Goal: Obtain resource: Download file/media

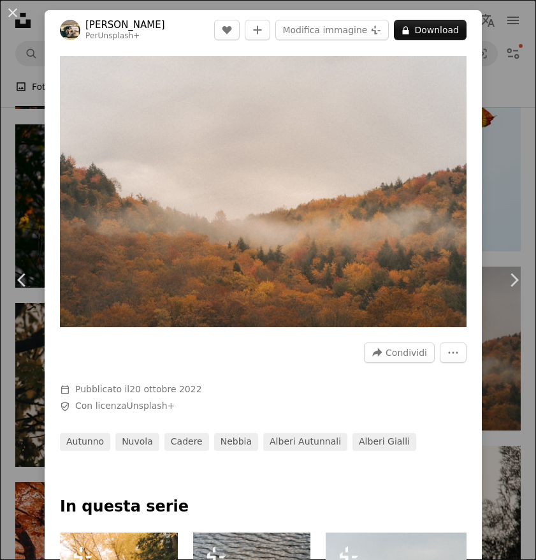
scroll to position [0, 960]
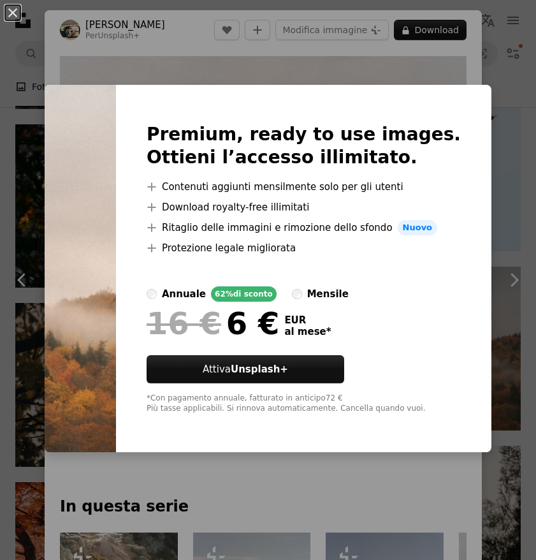
click at [443, 70] on div "An X shape Premium, ready to use images. Ottieni l’accesso illimitato. A plus s…" at bounding box center [268, 280] width 536 height 560
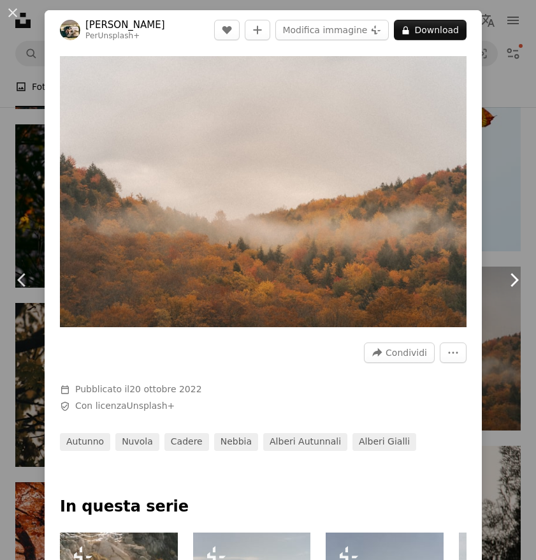
click at [512, 244] on link "Chevron right" at bounding box center [514, 280] width 45 height 122
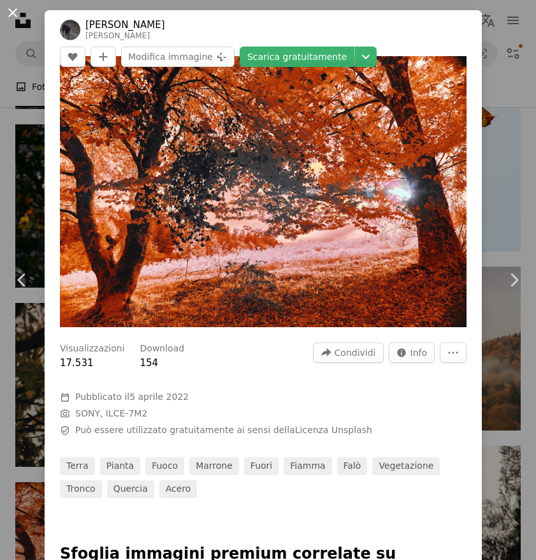
click at [10, 14] on button "An X shape" at bounding box center [12, 12] width 15 height 15
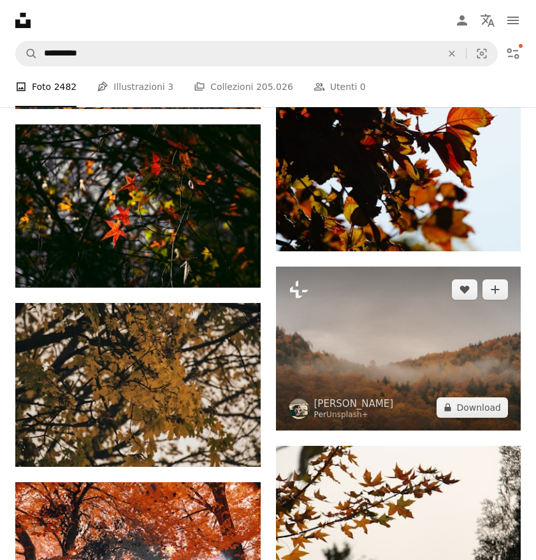
click at [345, 342] on img at bounding box center [399, 349] width 246 height 164
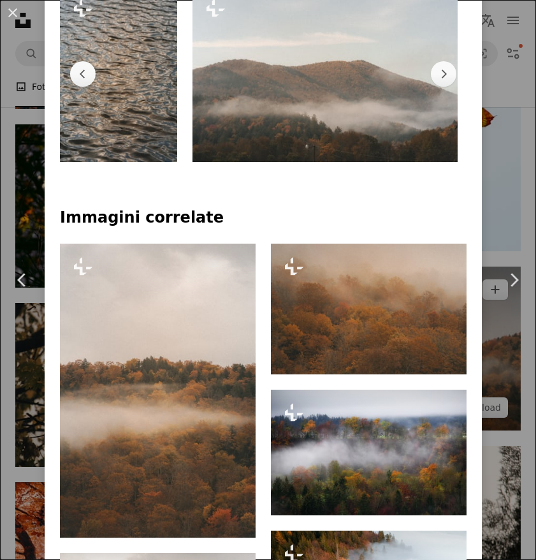
scroll to position [566, 0]
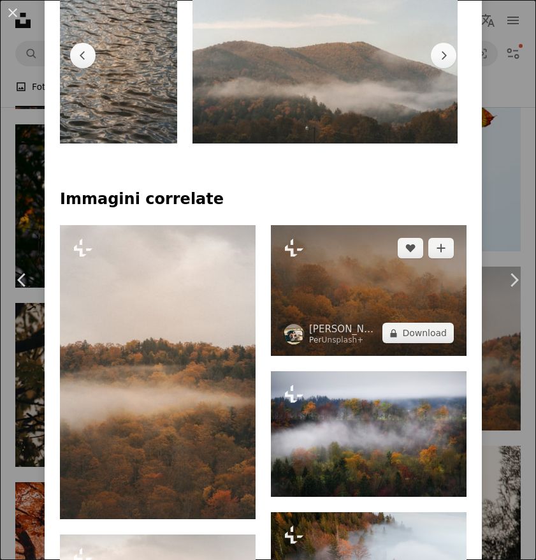
click at [366, 304] on img at bounding box center [369, 290] width 196 height 131
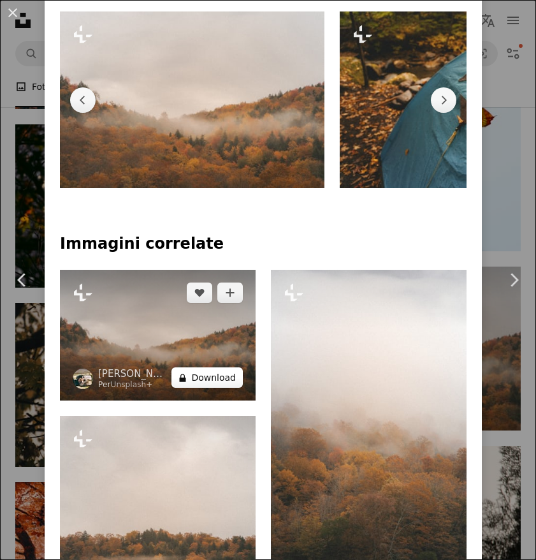
scroll to position [545, 0]
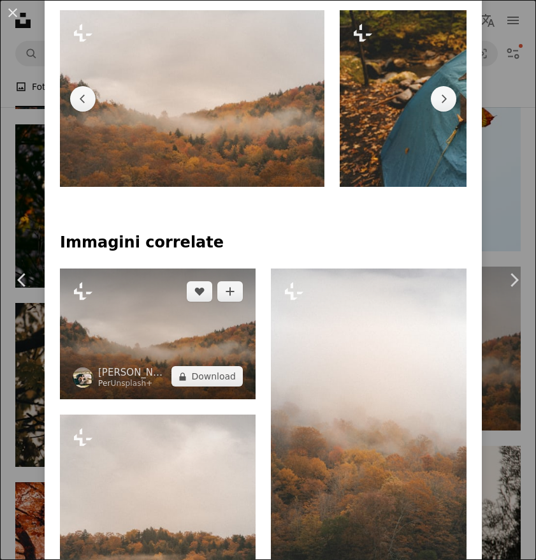
click at [193, 323] on img at bounding box center [158, 334] width 196 height 131
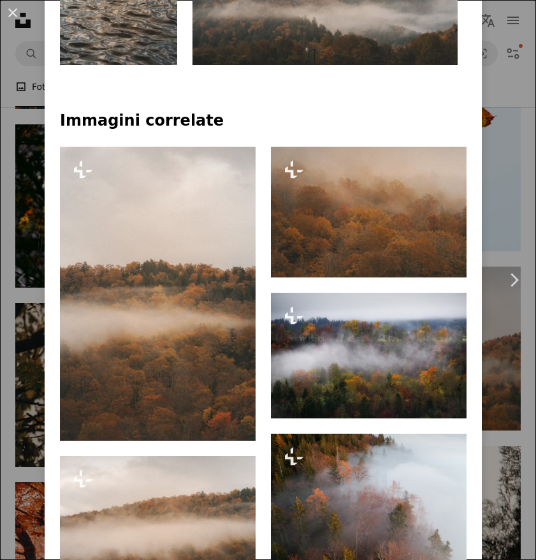
scroll to position [656, 0]
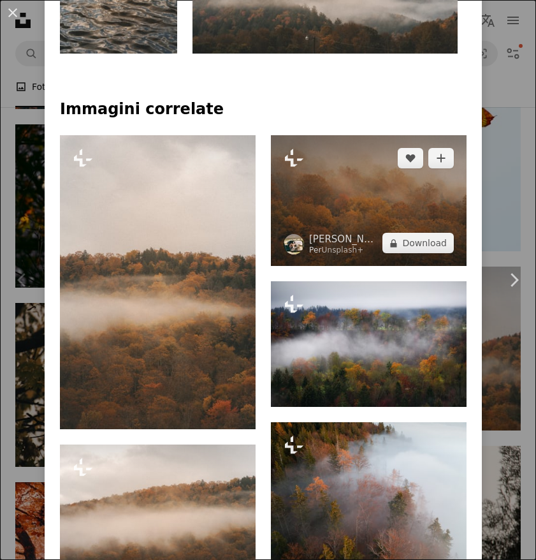
click at [376, 217] on img at bounding box center [369, 200] width 196 height 131
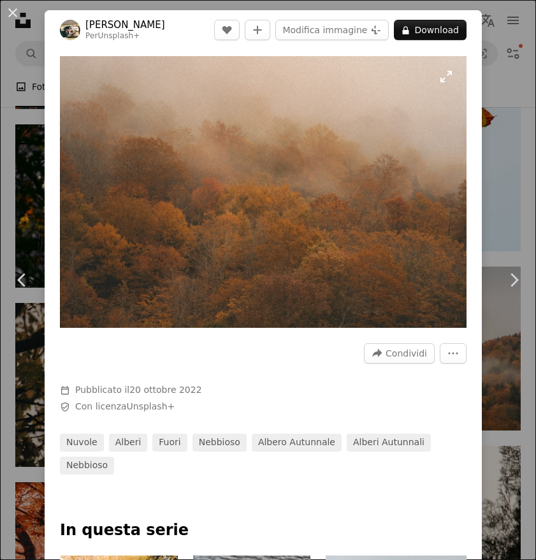
scroll to position [0, 1497]
click at [498, 151] on div "An X shape Chevron left Chevron right Hans Per Unsplash+ A heart A plus sign Mo…" at bounding box center [268, 280] width 536 height 560
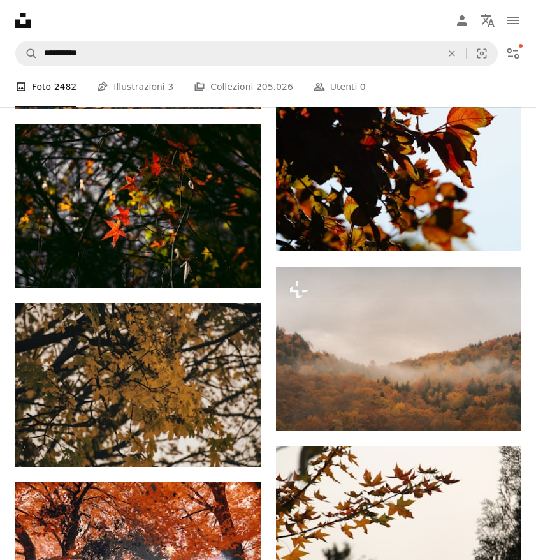
scroll to position [14953, 0]
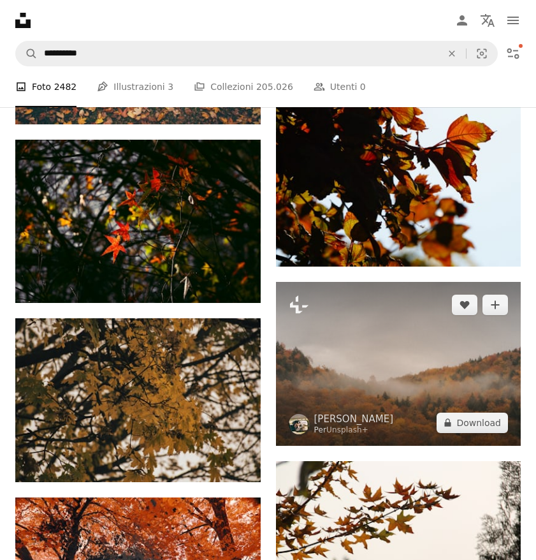
click at [390, 332] on img at bounding box center [399, 364] width 246 height 164
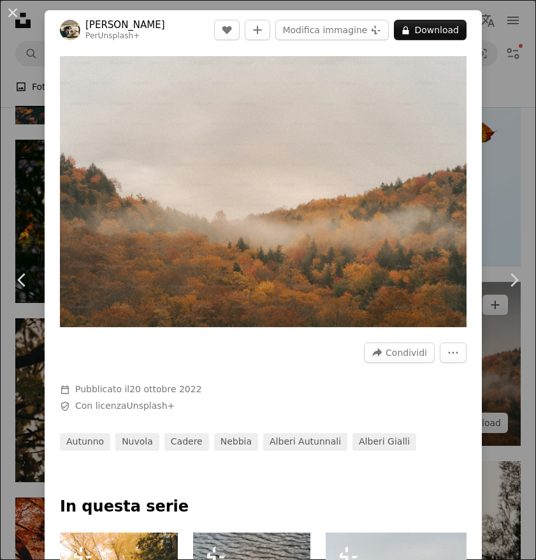
scroll to position [0, 1359]
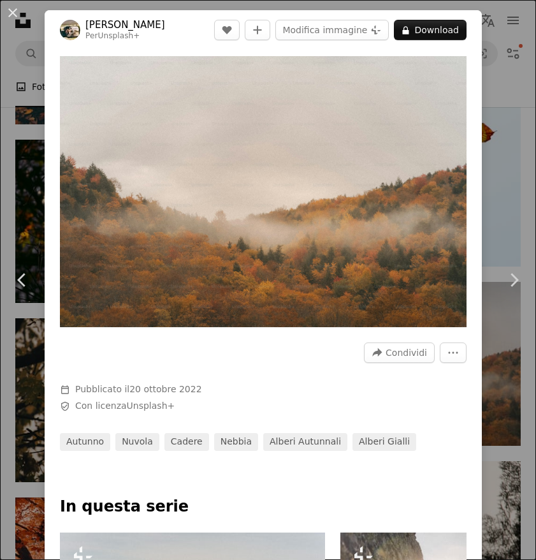
click at [498, 203] on div "An X shape Chevron left Chevron right Hans Per Unsplash+ A heart A plus sign Mo…" at bounding box center [268, 280] width 536 height 560
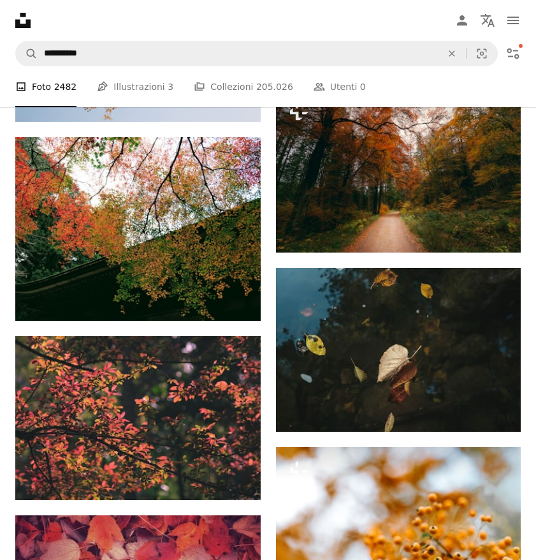
scroll to position [14168, 0]
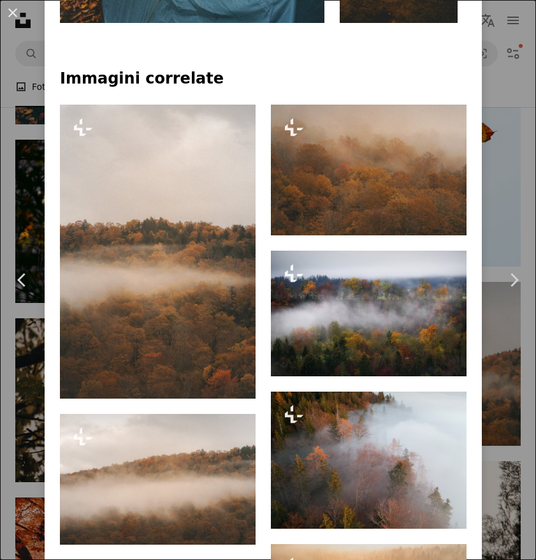
scroll to position [707, 0]
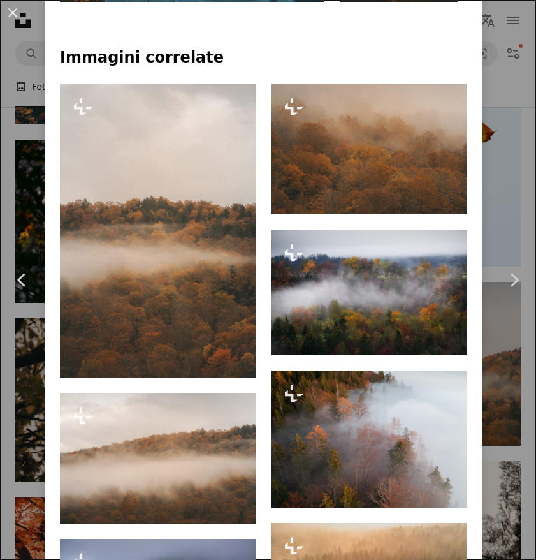
drag, startPoint x: 364, startPoint y: 160, endPoint x: 551, endPoint y: 194, distance: 189.3
drag, startPoint x: 198, startPoint y: 448, endPoint x: 548, endPoint y: 436, distance: 350.4
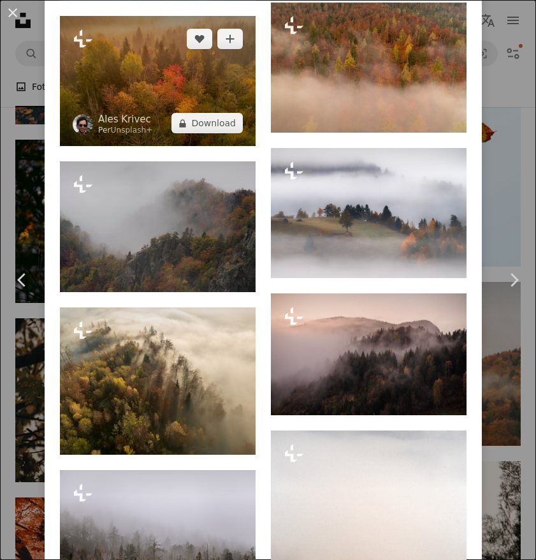
scroll to position [2113, 0]
